Goal: Information Seeking & Learning: Find contact information

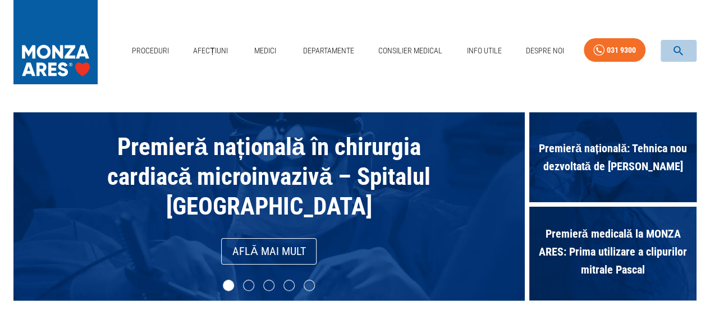
click at [682, 48] on icon "button" at bounding box center [678, 50] width 13 height 13
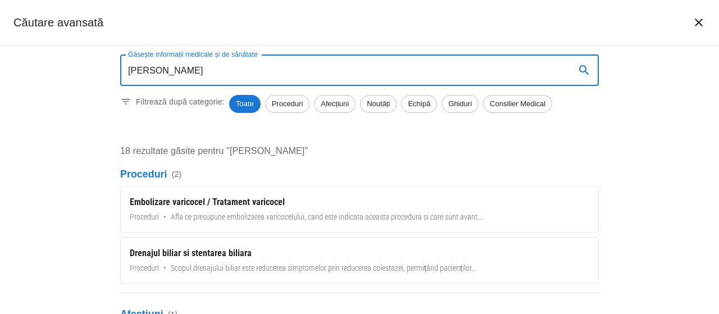
type input "[PERSON_NAME]"
click at [412, 106] on span "Echipă" at bounding box center [418, 103] width 35 height 11
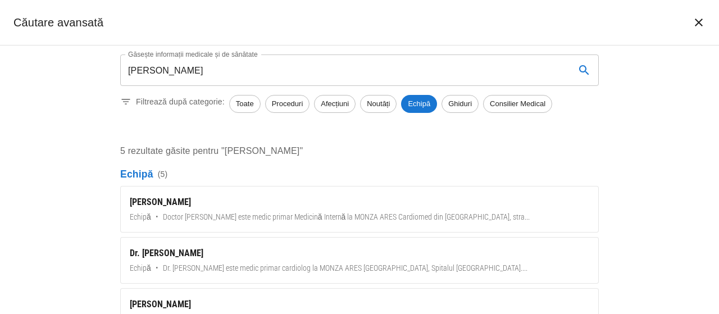
click at [175, 204] on div "[PERSON_NAME]" at bounding box center [359, 201] width 459 height 13
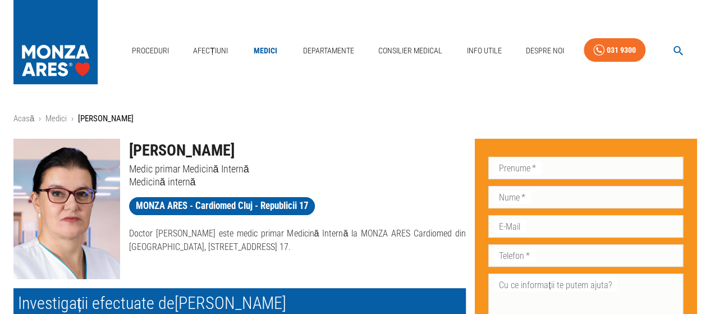
click at [171, 148] on h1 "[PERSON_NAME]" at bounding box center [297, 151] width 337 height 24
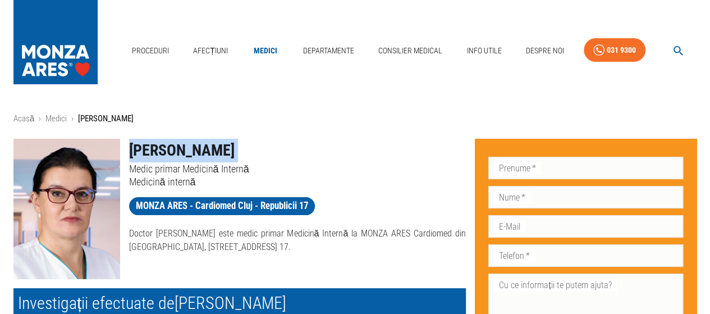
click at [171, 148] on h1 "[PERSON_NAME]" at bounding box center [297, 151] width 337 height 24
copy h1 "[PERSON_NAME]"
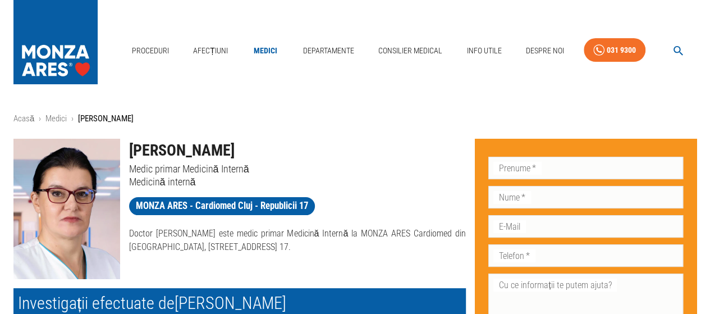
click at [183, 184] on p "Medicină internă" at bounding box center [297, 181] width 337 height 13
copy div "Medicină internă MONZA ARES - Cardiomed Cluj - Republicii 17"
click at [678, 45] on icon "button" at bounding box center [678, 50] width 13 height 13
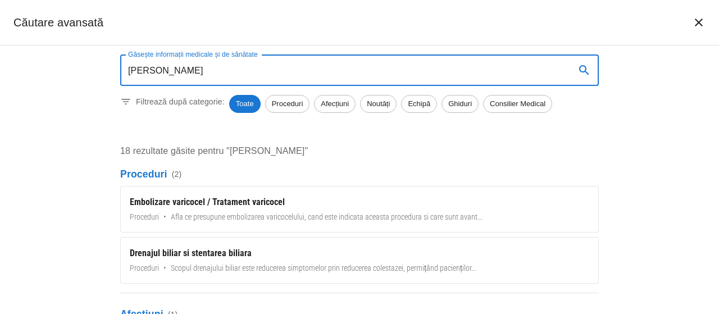
click at [427, 99] on span "Echipă" at bounding box center [418, 103] width 35 height 11
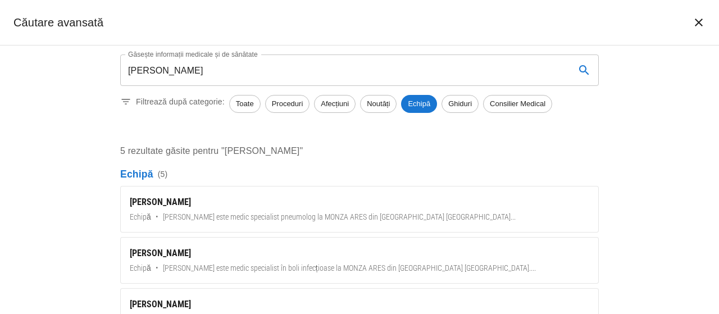
click at [62, 155] on div "Găsește informații medicale și de sănătate [PERSON_NAME] Găsește informații med…" at bounding box center [359, 179] width 719 height 268
click at [421, 62] on input "[PERSON_NAME]" at bounding box center [343, 69] width 446 height 31
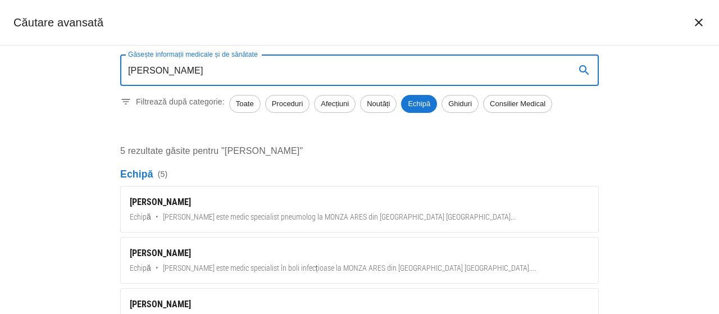
click at [376, 66] on input "[PERSON_NAME]" at bounding box center [343, 69] width 446 height 31
paste input "nel Burghelea"
type input "[PERSON_NAME]"
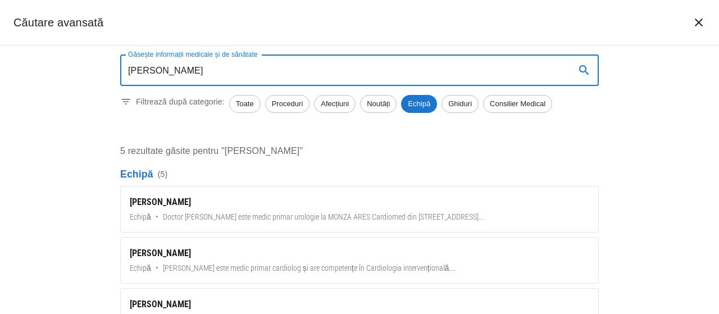
click at [584, 68] on icon "search" at bounding box center [583, 69] width 13 height 13
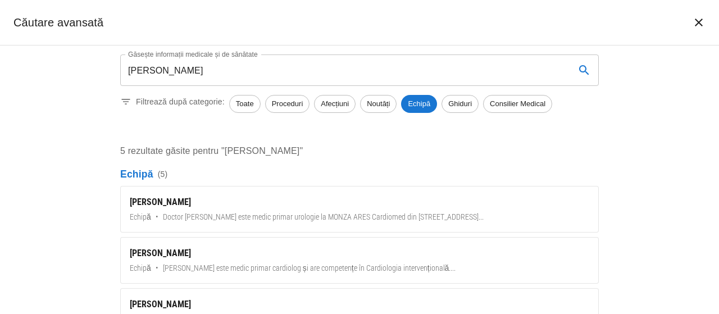
click at [181, 202] on div "[PERSON_NAME]" at bounding box center [359, 201] width 459 height 13
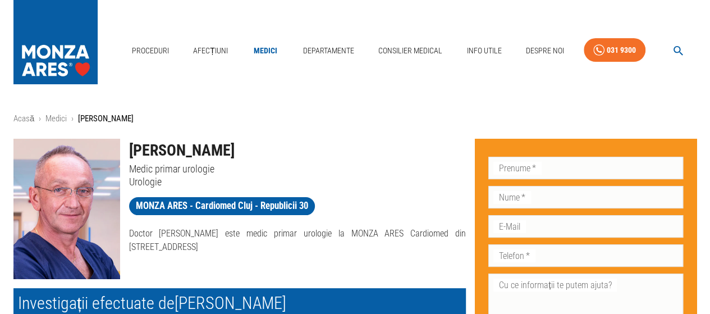
click at [187, 152] on h1 "[PERSON_NAME]" at bounding box center [297, 151] width 337 height 24
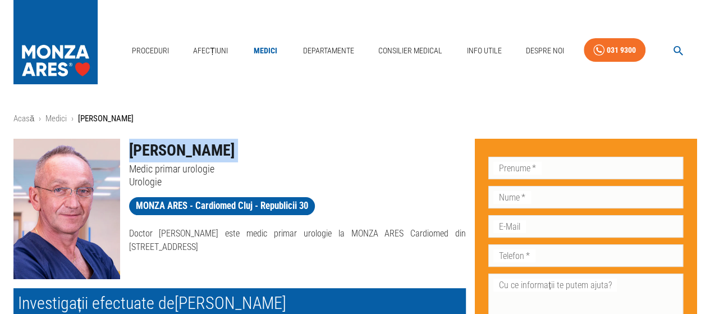
click at [187, 152] on h1 "[PERSON_NAME]" at bounding box center [297, 151] width 337 height 24
copy h1 "[PERSON_NAME]"
click at [300, 155] on h1 "[PERSON_NAME]" at bounding box center [297, 151] width 337 height 24
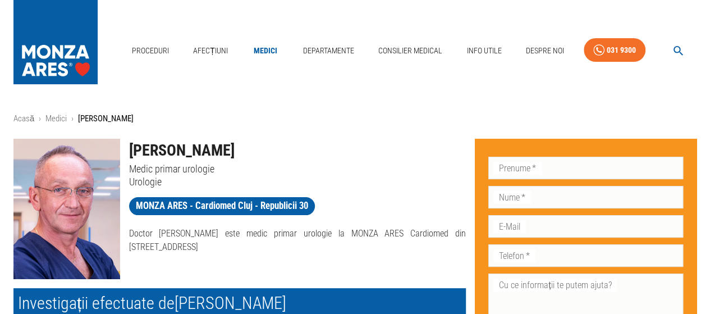
click at [149, 180] on p "Urologie" at bounding box center [297, 181] width 337 height 13
copy p "Urologie"
click at [679, 48] on icon "button" at bounding box center [679, 51] width 10 height 10
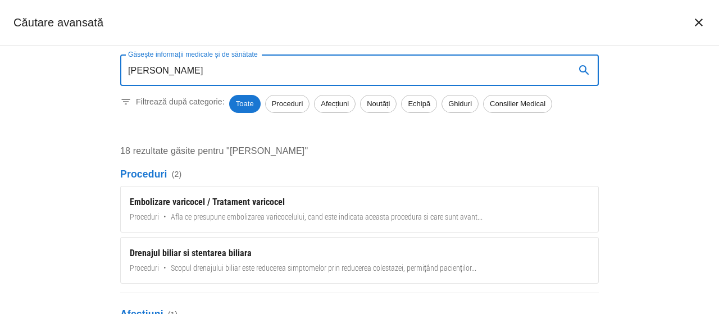
type input "[PERSON_NAME]"
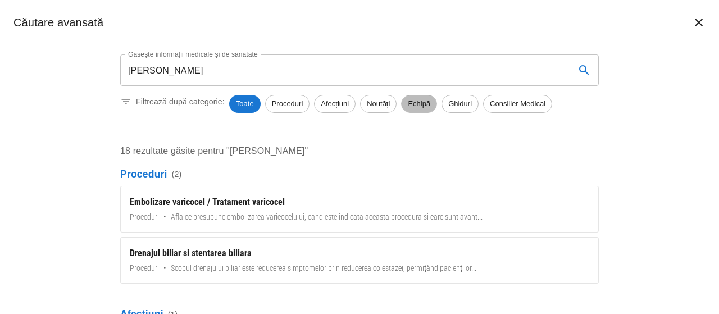
click at [426, 104] on span "Echipă" at bounding box center [418, 103] width 35 height 11
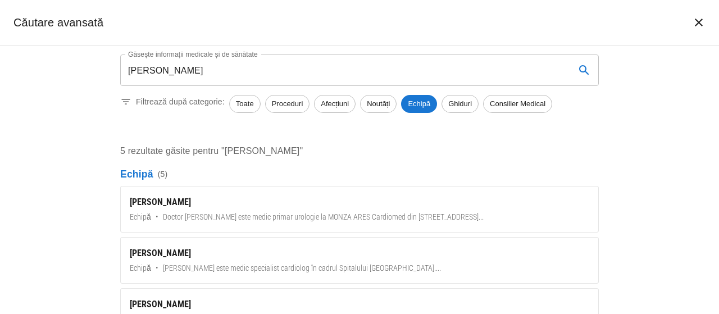
click at [162, 205] on div "[PERSON_NAME]" at bounding box center [359, 201] width 459 height 13
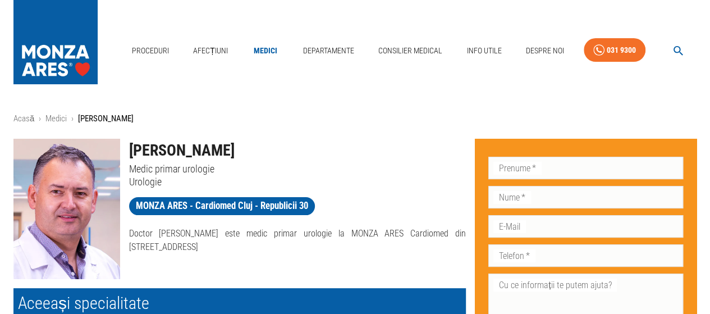
click at [188, 152] on h1 "[PERSON_NAME]" at bounding box center [297, 151] width 337 height 24
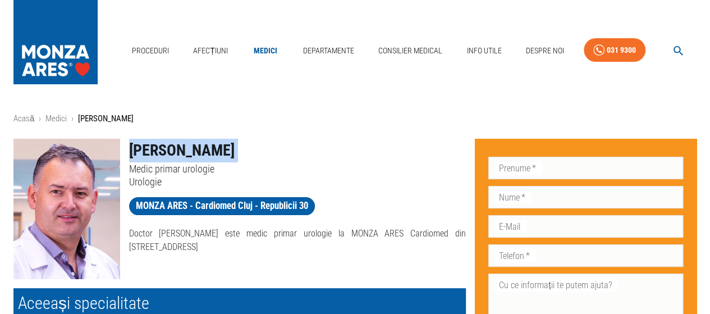
click at [188, 152] on h1 "[PERSON_NAME]" at bounding box center [297, 151] width 337 height 24
copy h1 "[PERSON_NAME]"
click at [679, 51] on icon "button" at bounding box center [679, 51] width 10 height 10
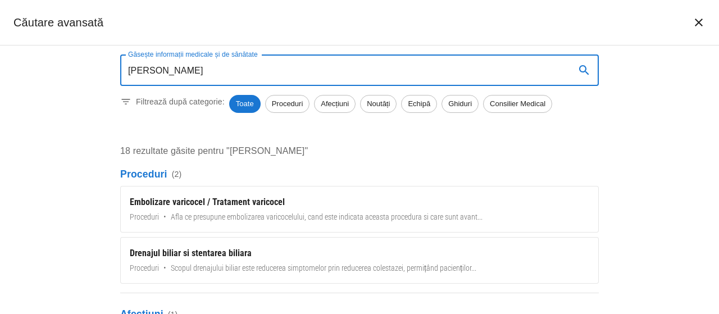
type input "[PERSON_NAME]"
click at [419, 104] on span "Echipă" at bounding box center [418, 103] width 35 height 11
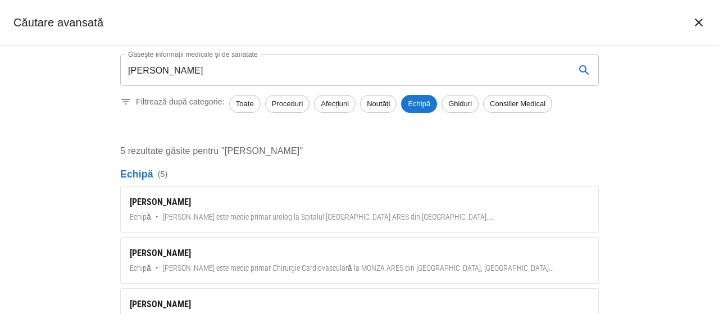
click at [160, 205] on div "[PERSON_NAME]" at bounding box center [359, 201] width 459 height 13
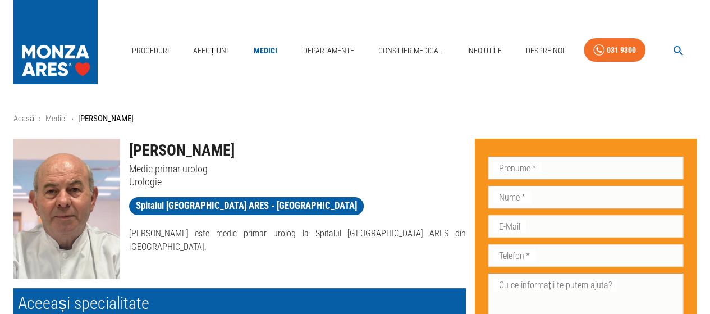
click at [180, 149] on h1 "[PERSON_NAME]" at bounding box center [297, 151] width 337 height 24
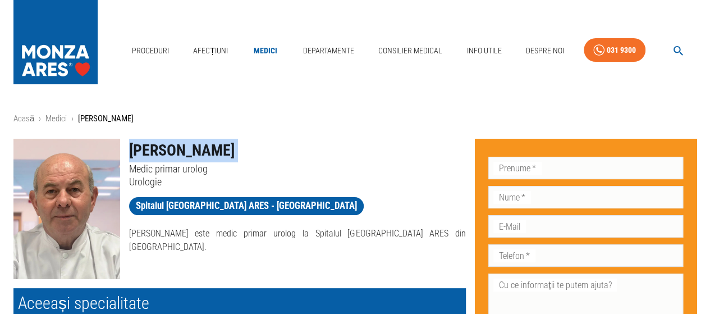
click at [180, 149] on h1 "[PERSON_NAME]" at bounding box center [297, 151] width 337 height 24
copy h1 "[PERSON_NAME]"
click at [680, 45] on icon "button" at bounding box center [678, 50] width 13 height 13
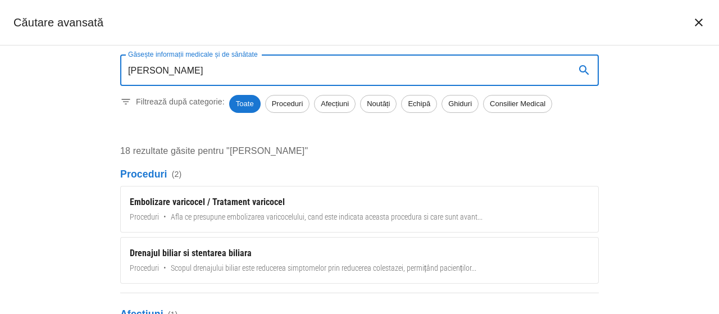
type input "[PERSON_NAME]"
click at [427, 98] on span "Echipă" at bounding box center [418, 103] width 35 height 11
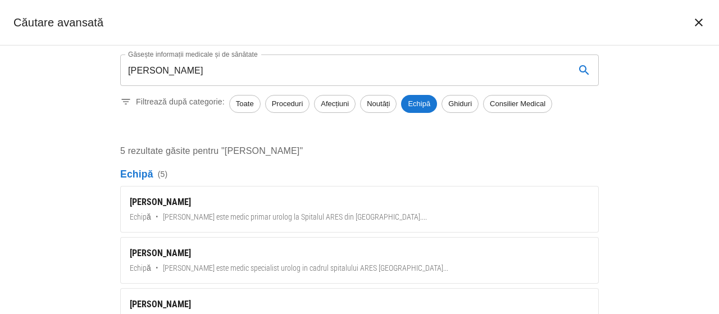
click at [159, 207] on div "[PERSON_NAME]" at bounding box center [359, 201] width 459 height 13
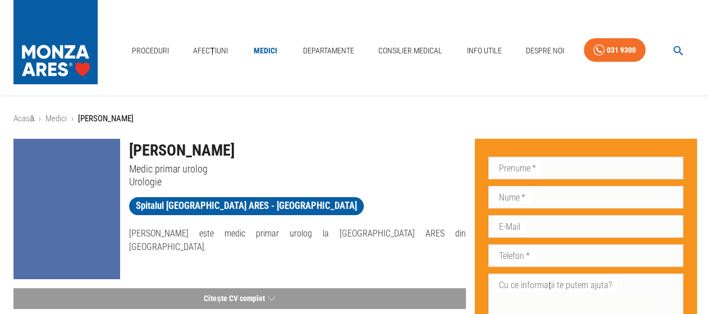
scroll to position [112, 0]
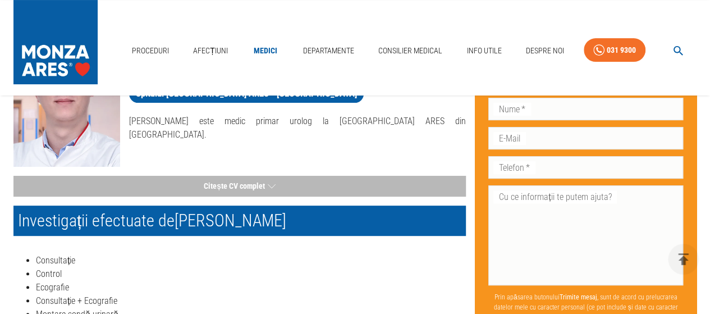
click at [236, 185] on button "Citește CV complet" at bounding box center [239, 186] width 452 height 21
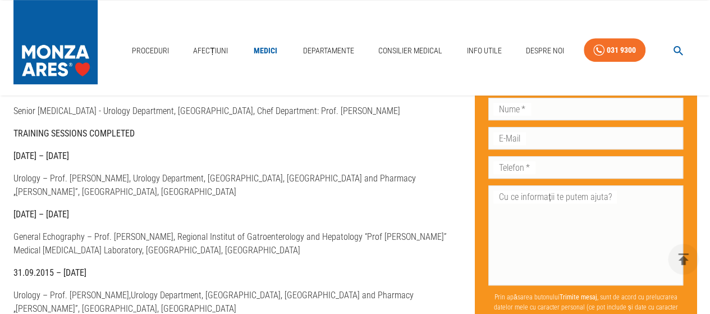
scroll to position [0, 0]
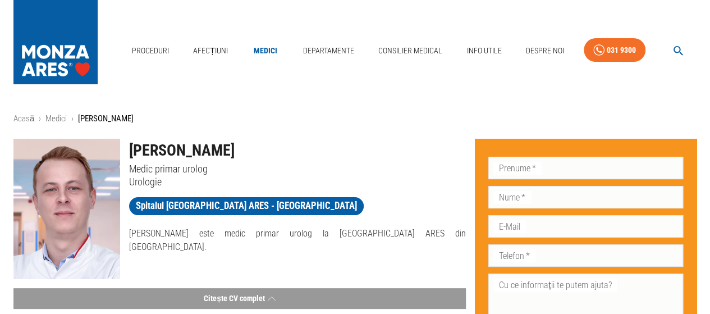
click at [190, 142] on h1 "[PERSON_NAME]" at bounding box center [297, 151] width 337 height 24
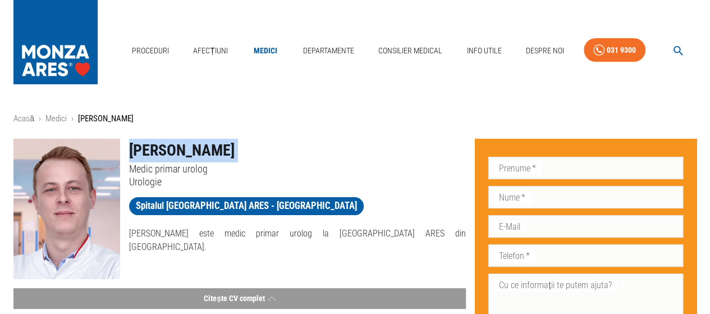
click at [190, 142] on h1 "[PERSON_NAME]" at bounding box center [297, 151] width 337 height 24
copy h1 "[PERSON_NAME]"
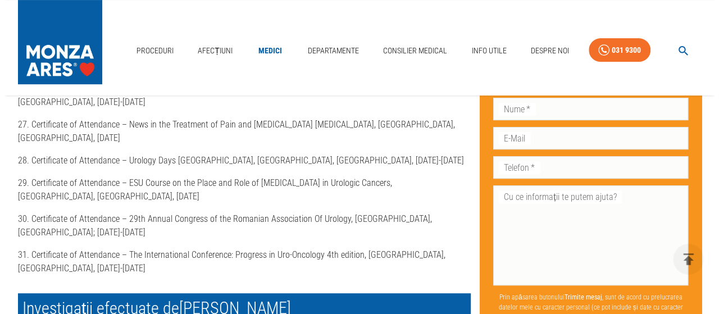
scroll to position [2358, 0]
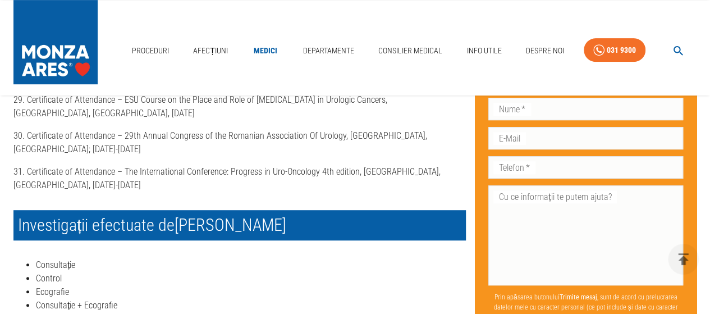
click at [680, 48] on icon "button" at bounding box center [679, 51] width 10 height 10
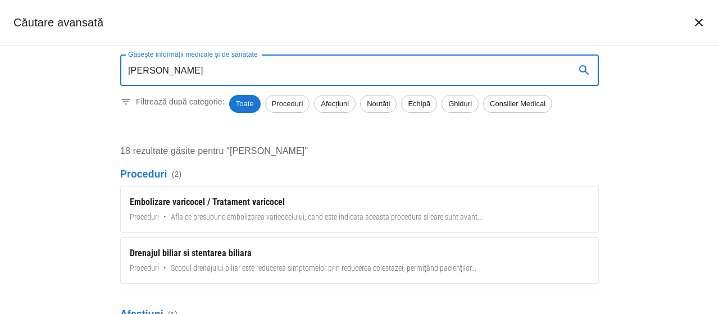
type input "[PERSON_NAME]"
click at [431, 104] on span "Echipă" at bounding box center [418, 103] width 35 height 11
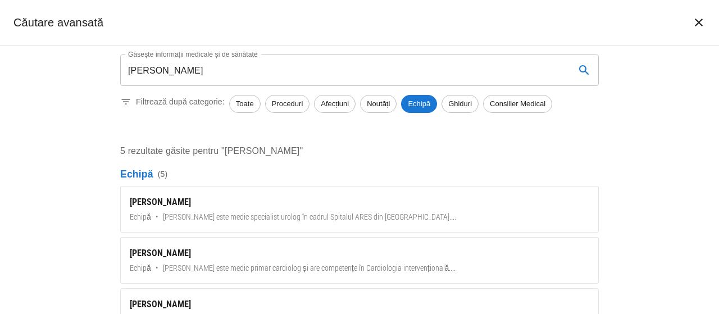
click at [175, 205] on div "[PERSON_NAME]" at bounding box center [359, 201] width 459 height 13
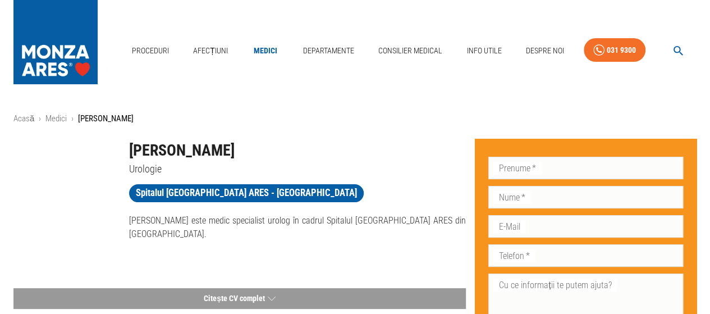
scroll to position [56, 0]
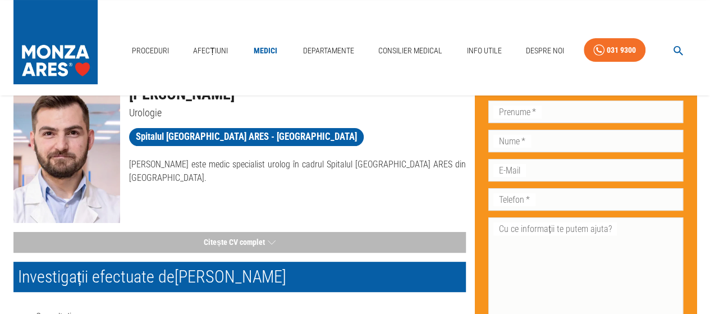
click at [246, 244] on button "Citește CV complet" at bounding box center [239, 242] width 452 height 21
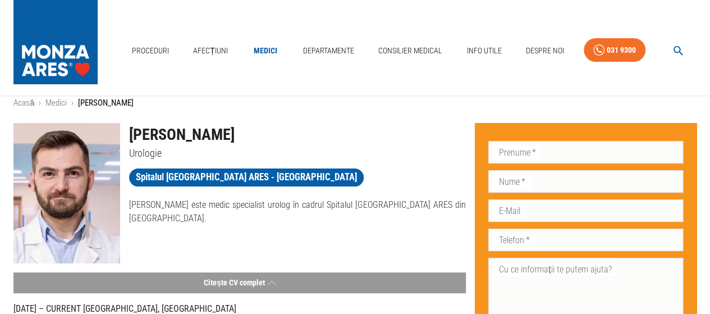
scroll to position [0, 0]
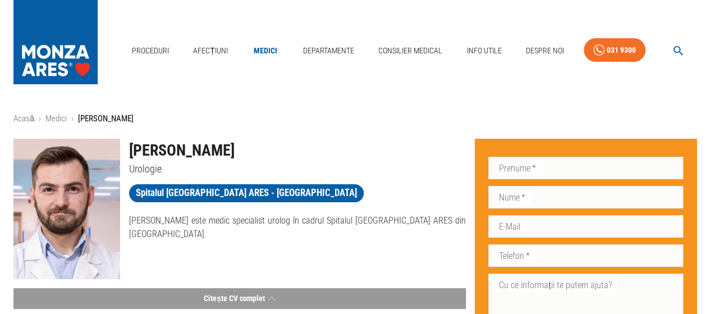
click at [175, 148] on h1 "[PERSON_NAME]" at bounding box center [297, 151] width 337 height 24
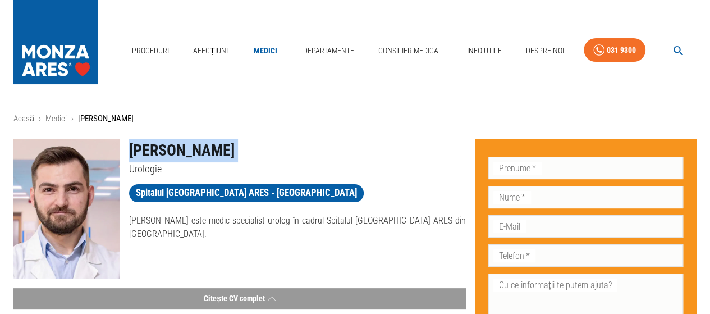
click at [175, 148] on h1 "[PERSON_NAME]" at bounding box center [297, 151] width 337 height 24
copy h1 "[PERSON_NAME]"
click at [676, 40] on button "button" at bounding box center [679, 51] width 36 height 22
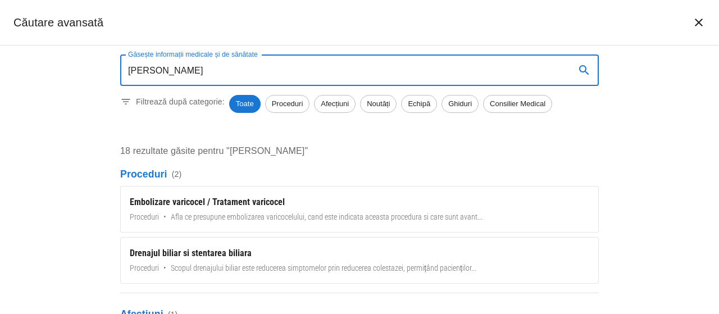
type input "[PERSON_NAME]"
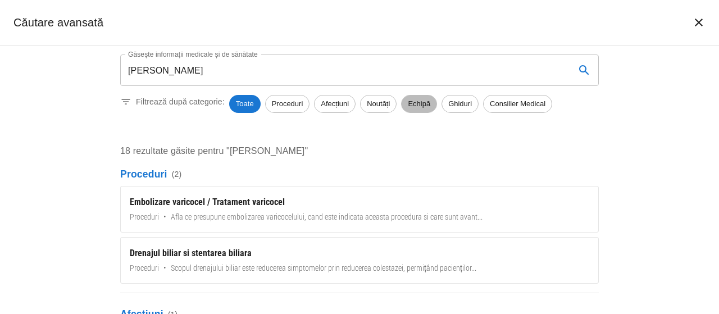
click at [421, 103] on span "Echipă" at bounding box center [418, 103] width 35 height 11
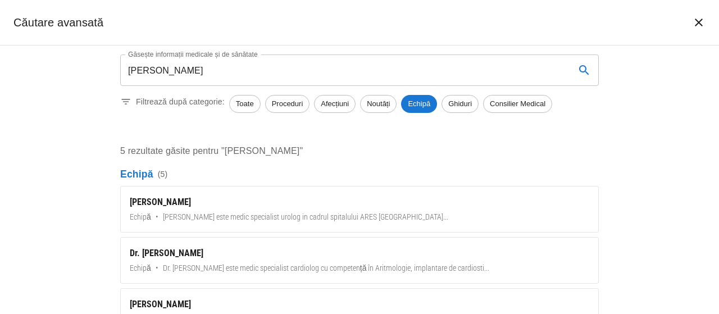
click at [170, 203] on div "[PERSON_NAME]" at bounding box center [359, 201] width 459 height 13
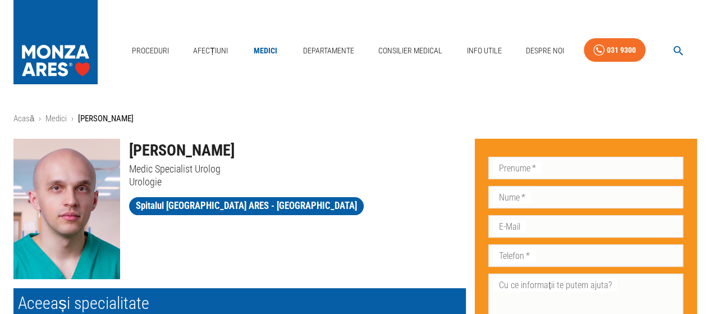
click at [180, 142] on h1 "[PERSON_NAME]" at bounding box center [297, 151] width 337 height 24
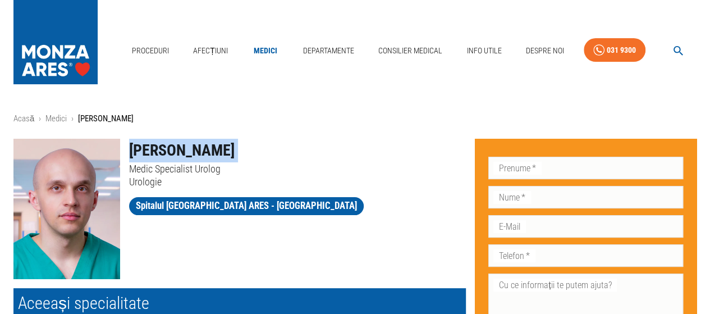
click at [180, 142] on h1 "[PERSON_NAME]" at bounding box center [297, 151] width 337 height 24
copy h1 "[PERSON_NAME]"
click at [685, 48] on button "button" at bounding box center [679, 51] width 36 height 22
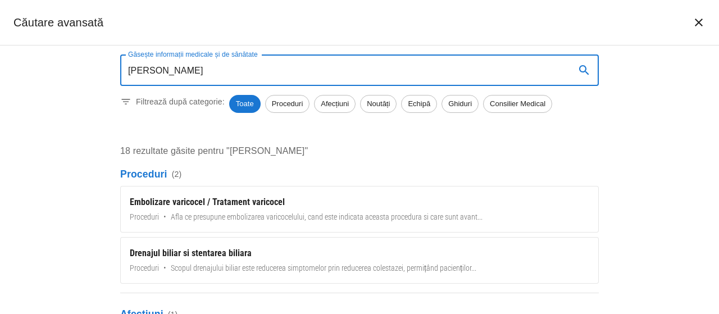
type input "[PERSON_NAME]"
click at [422, 105] on span "Echipă" at bounding box center [418, 103] width 35 height 11
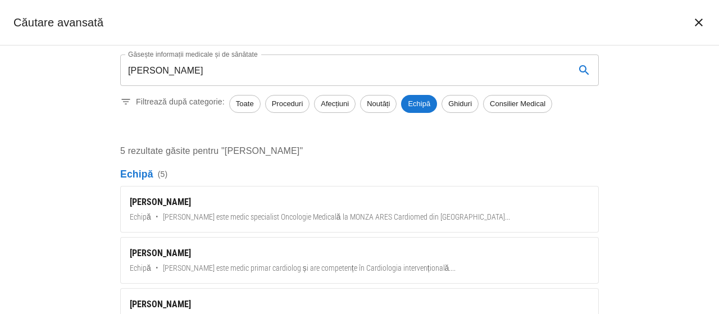
click at [179, 195] on link "[PERSON_NAME] Echipă • [PERSON_NAME] este medic specialist Oncologie Medicală l…" at bounding box center [359, 209] width 478 height 47
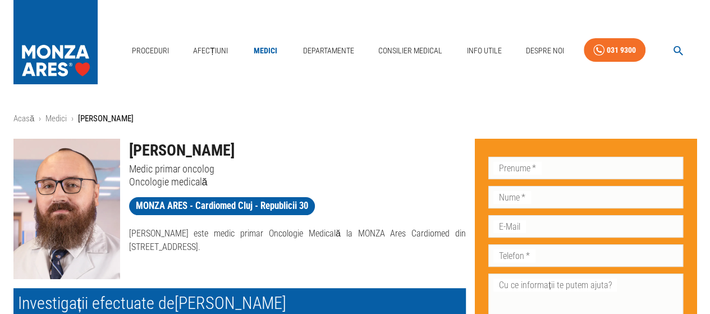
drag, startPoint x: 131, startPoint y: 148, endPoint x: 219, endPoint y: 146, distance: 87.6
click at [219, 146] on h1 "[PERSON_NAME]" at bounding box center [297, 151] width 337 height 24
